Goal: Find specific page/section: Find specific page/section

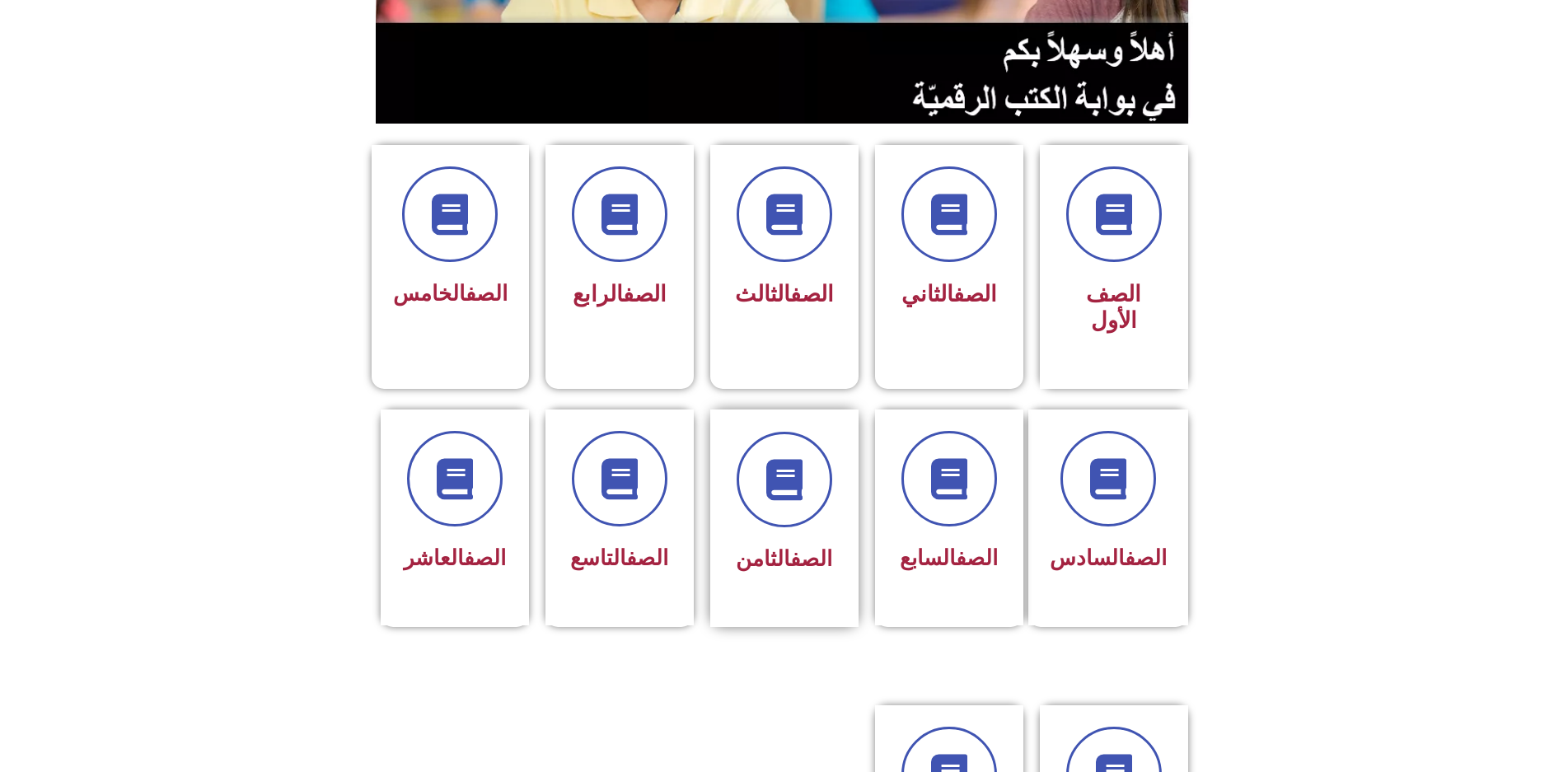
scroll to position [329, 0]
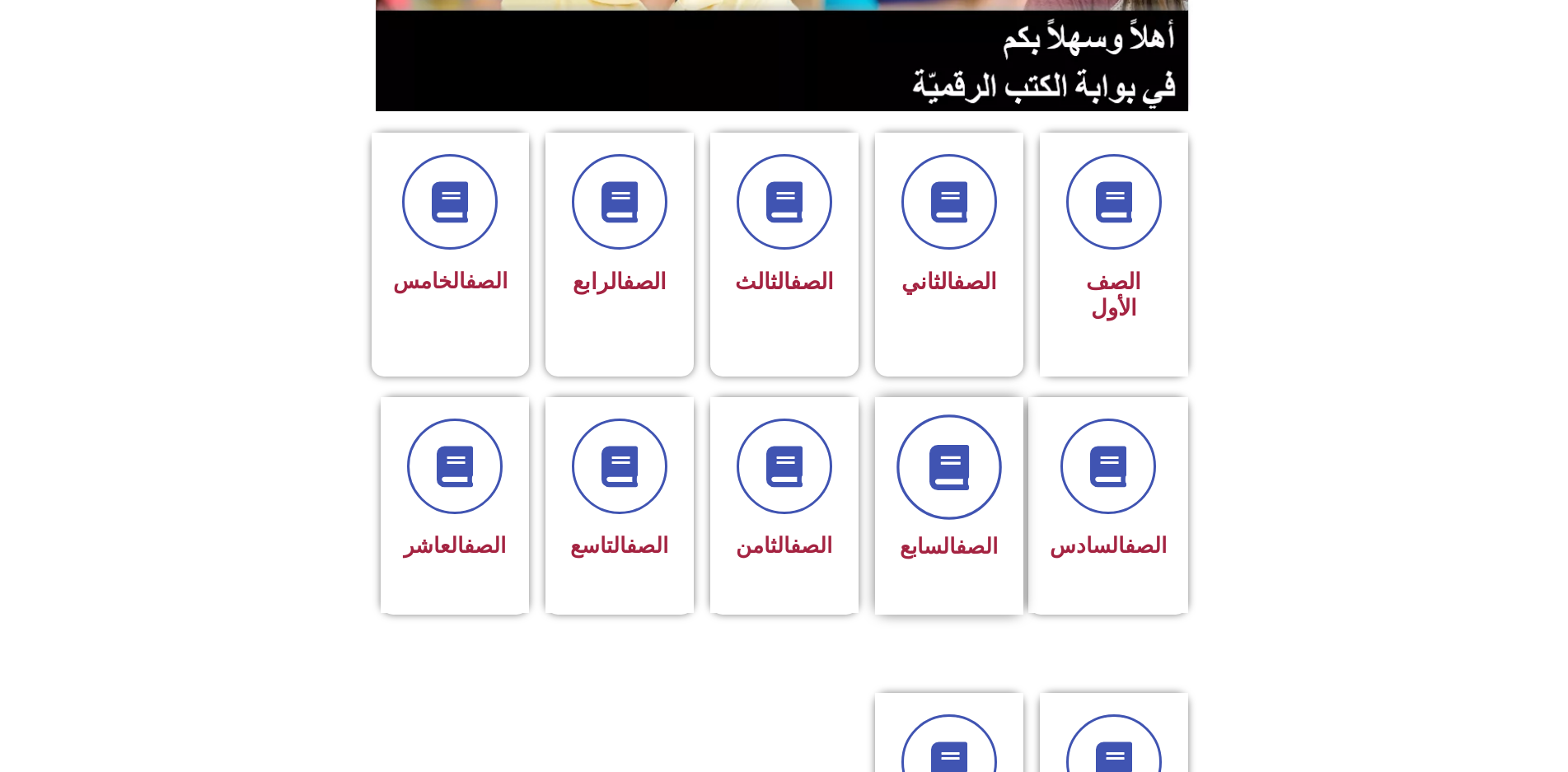
click at [957, 438] on span at bounding box center [949, 466] width 106 height 106
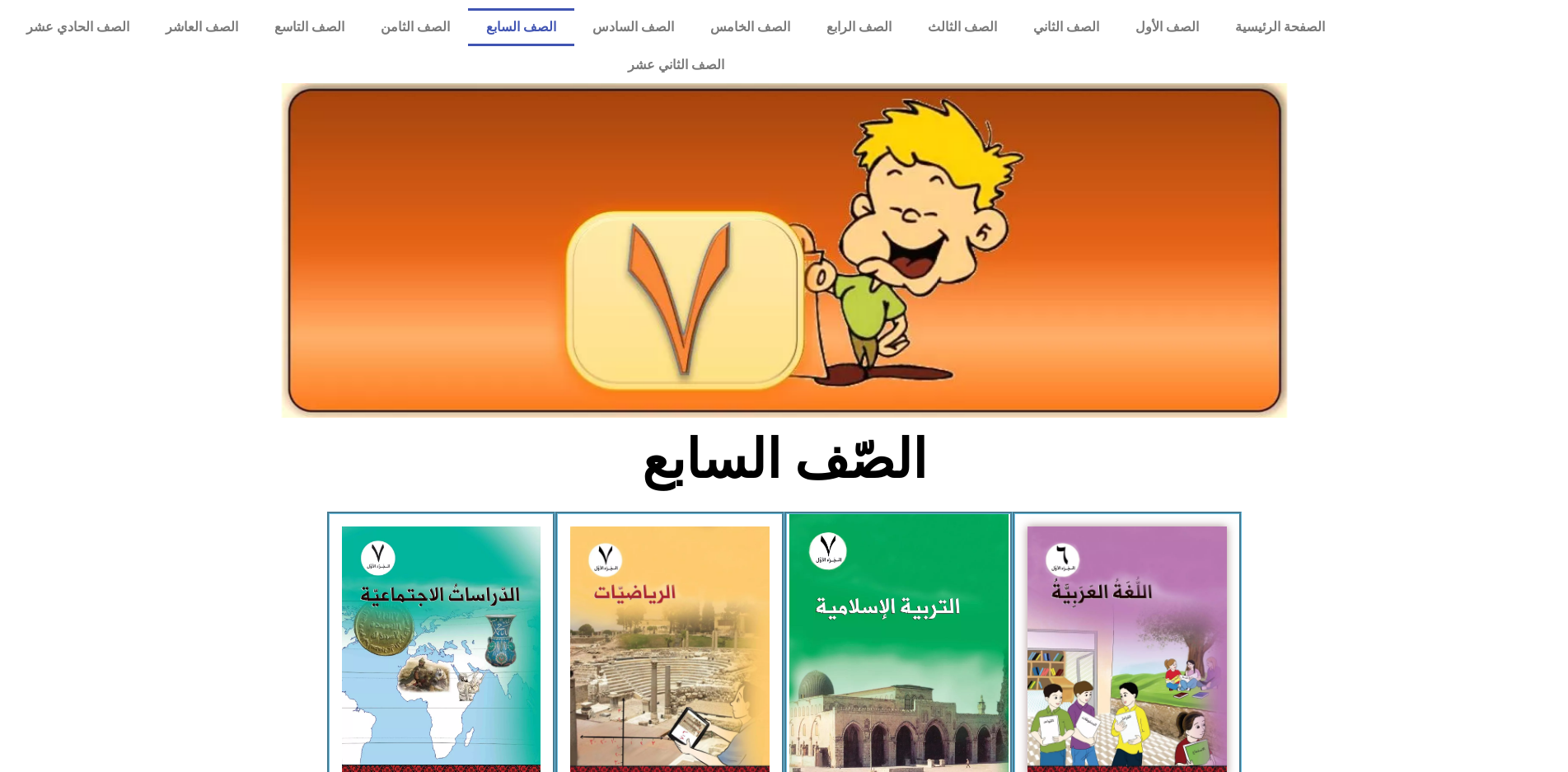
click at [881, 514] on img at bounding box center [898, 650] width 219 height 273
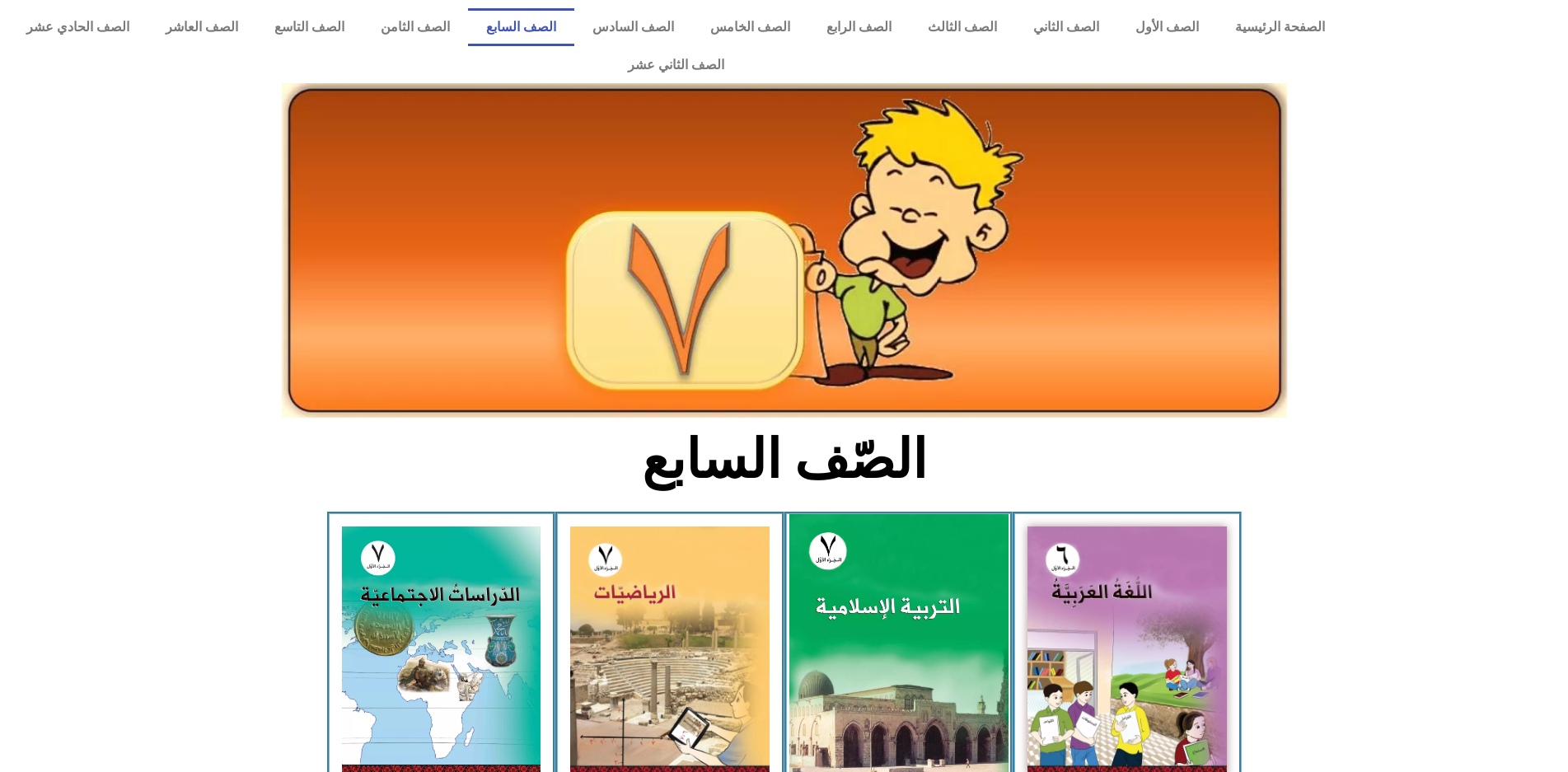
click at [881, 514] on img at bounding box center [898, 650] width 219 height 273
drag, startPoint x: 877, startPoint y: 543, endPoint x: 873, endPoint y: 557, distance: 14.6
click at [953, 581] on img at bounding box center [898, 650] width 219 height 273
click at [951, 581] on img at bounding box center [898, 650] width 219 height 273
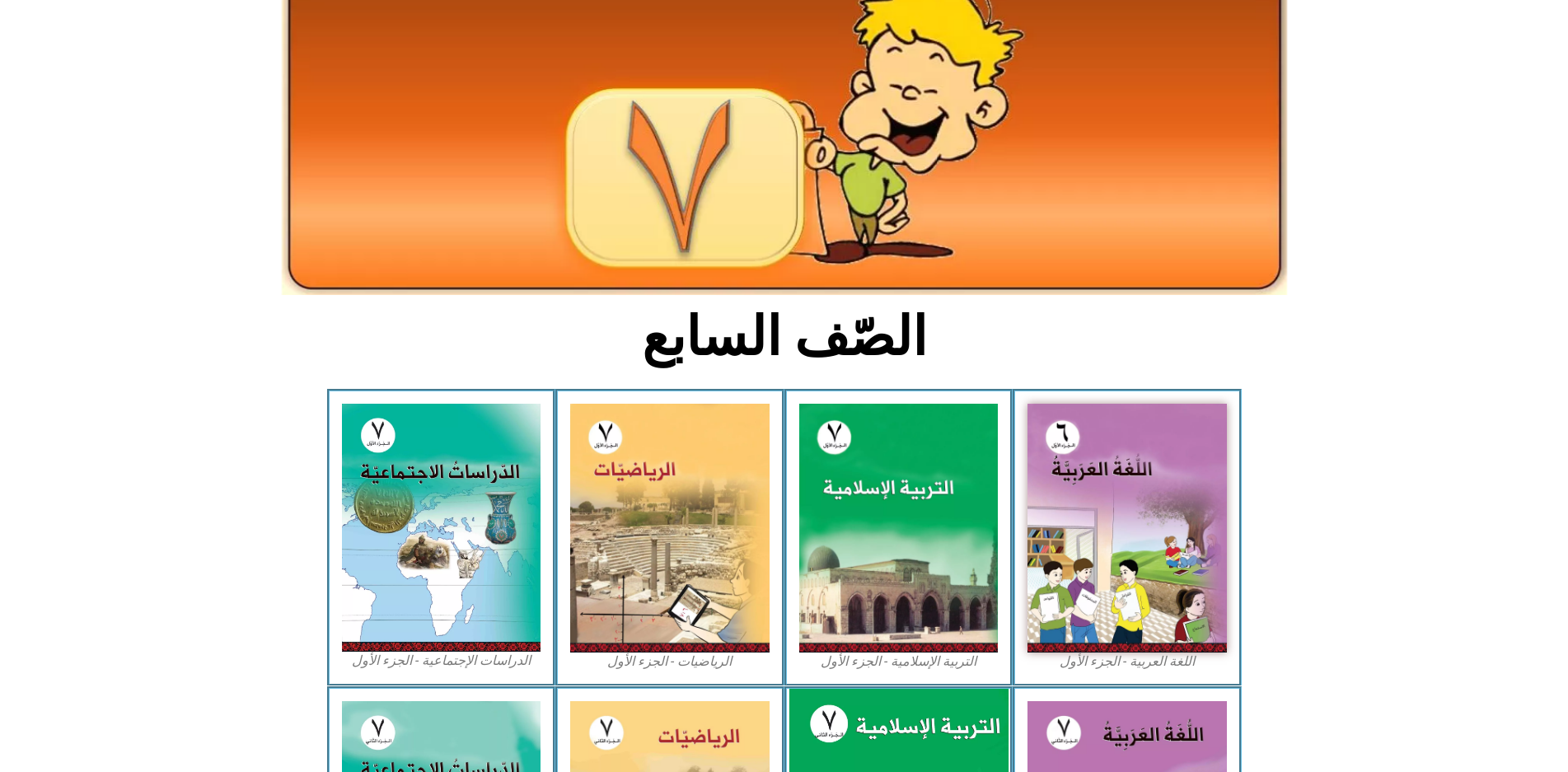
scroll to position [247, 0]
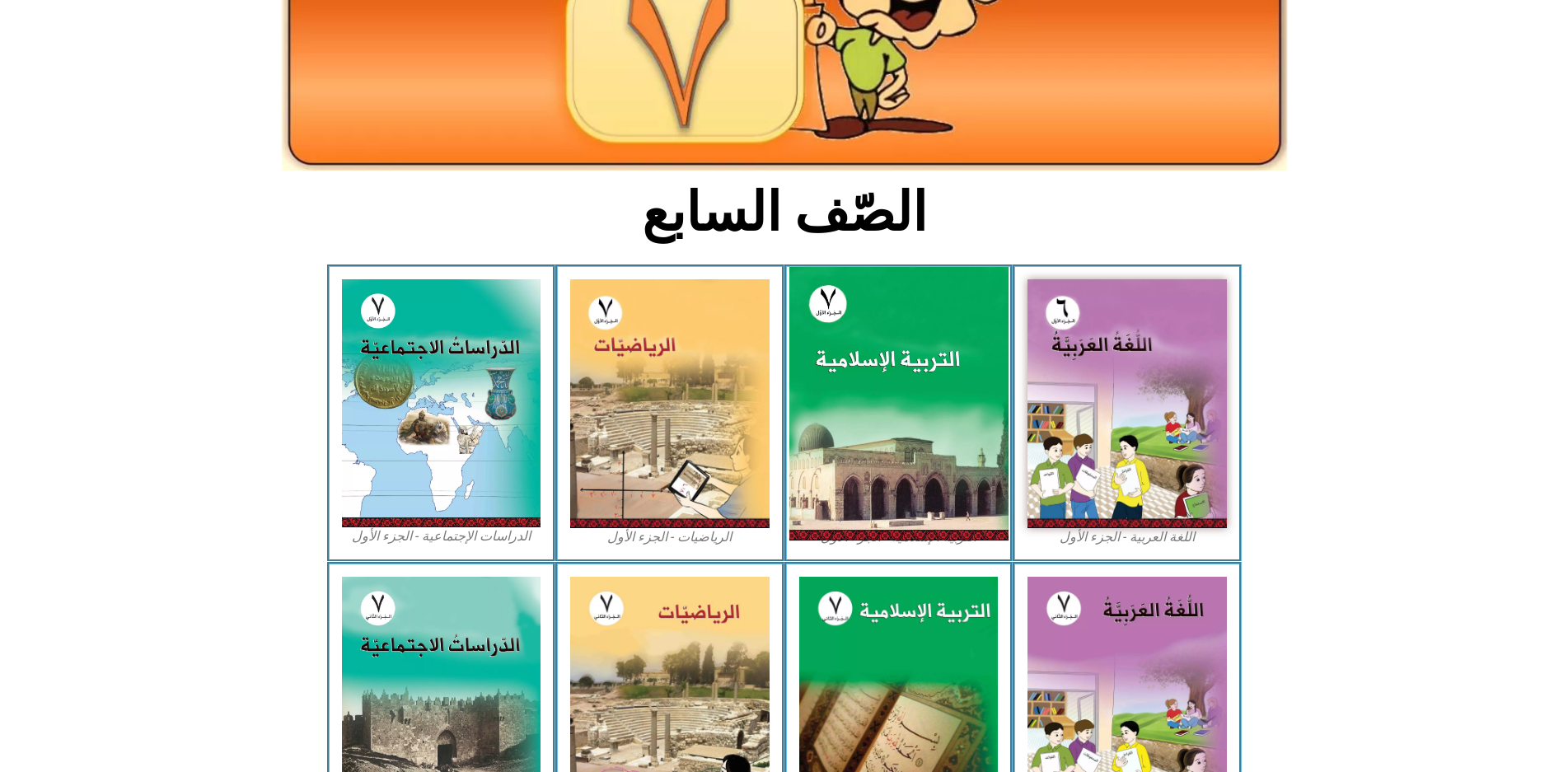
click at [941, 416] on img at bounding box center [898, 403] width 219 height 273
click at [940, 416] on img at bounding box center [898, 403] width 219 height 273
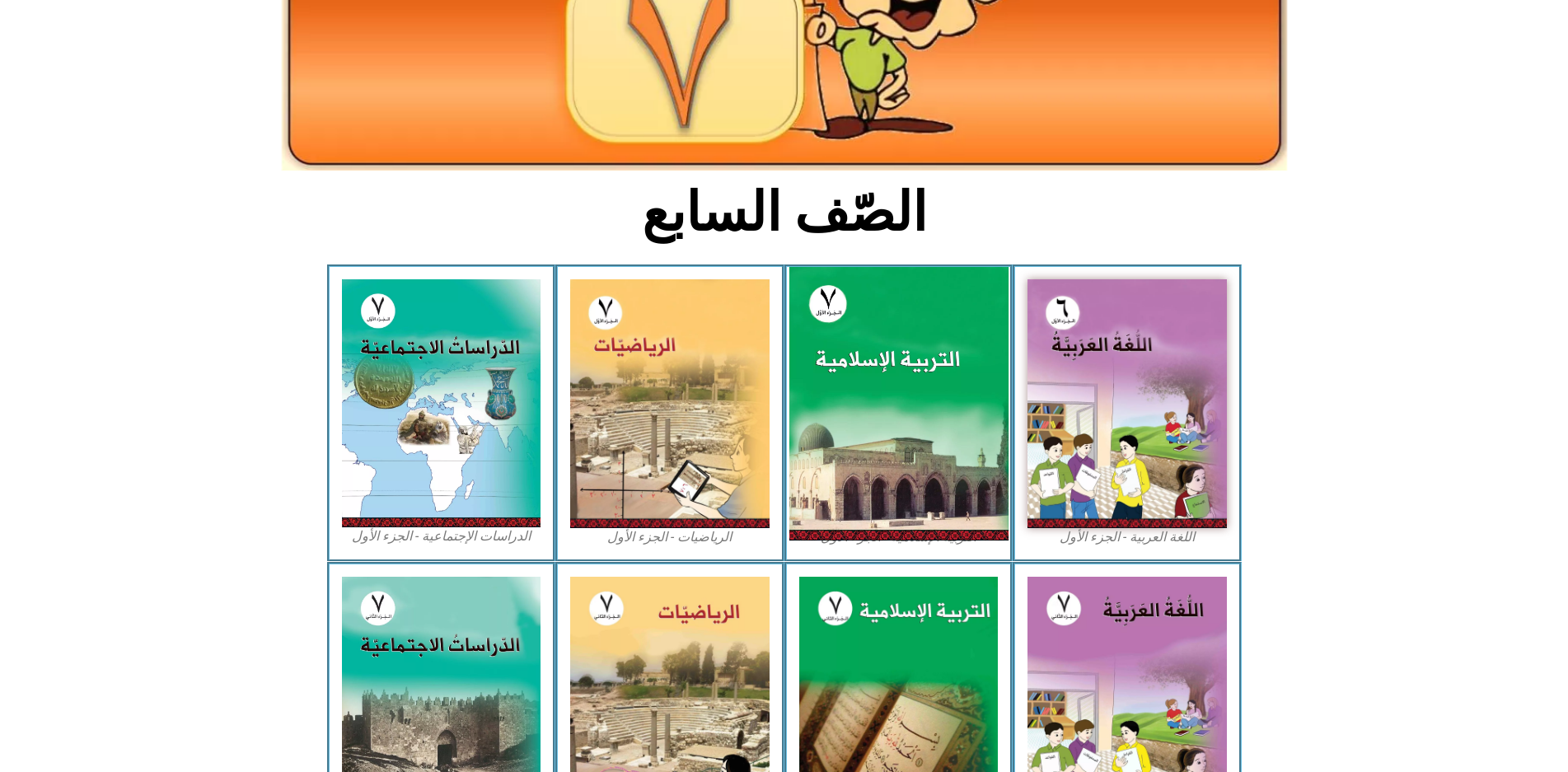
click at [940, 416] on img at bounding box center [898, 403] width 219 height 273
drag, startPoint x: 940, startPoint y: 416, endPoint x: 890, endPoint y: 395, distance: 54.2
click at [928, 401] on img at bounding box center [898, 403] width 219 height 273
